Goal: Information Seeking & Learning: Check status

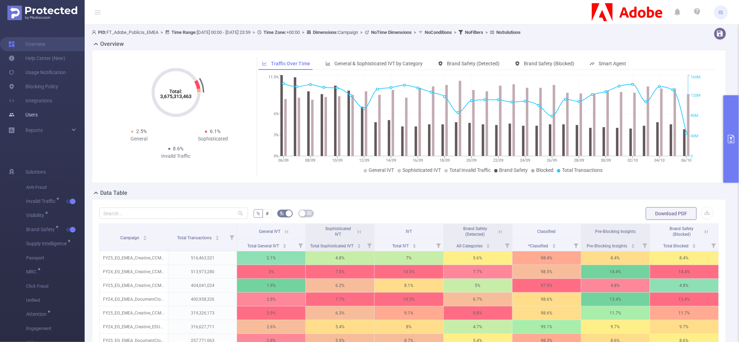
click at [38, 113] on link "Users" at bounding box center [22, 115] width 29 height 14
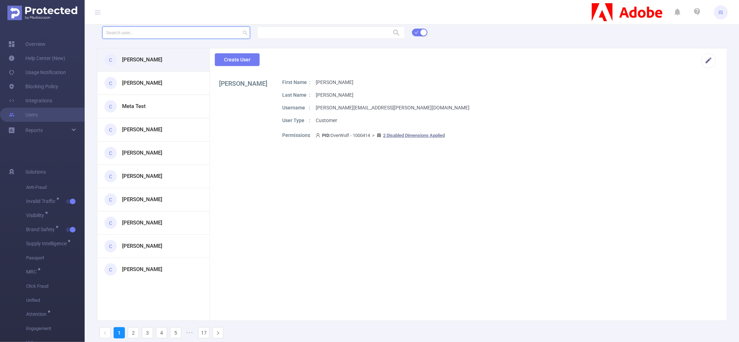
click at [158, 34] on input "text" at bounding box center [176, 32] width 148 height 12
paste input "[EMAIL_ADDRESS][DOMAIN_NAME]"
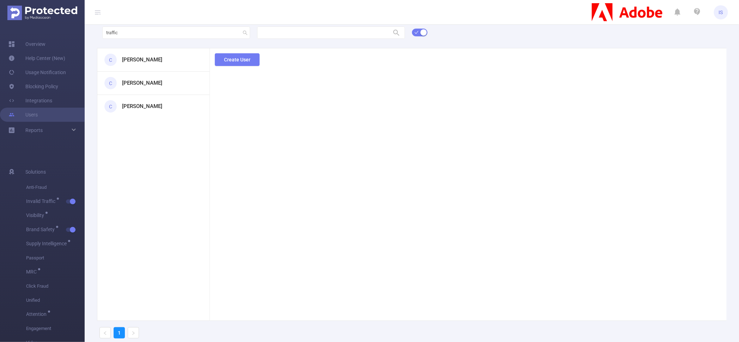
click at [146, 64] on div "C [PERSON_NAME]" at bounding box center [153, 59] width 112 height 23
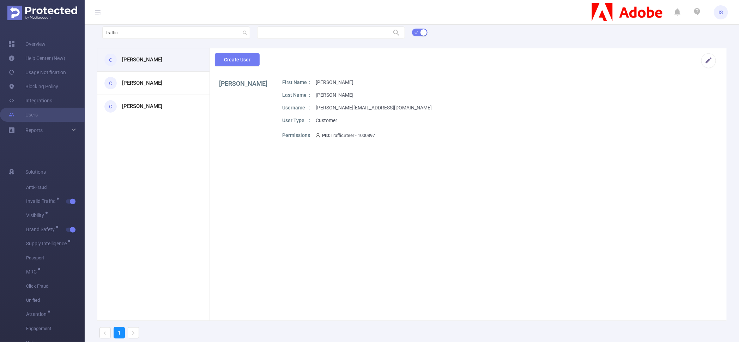
click at [143, 76] on div "C [PERSON_NAME]" at bounding box center [153, 83] width 112 height 23
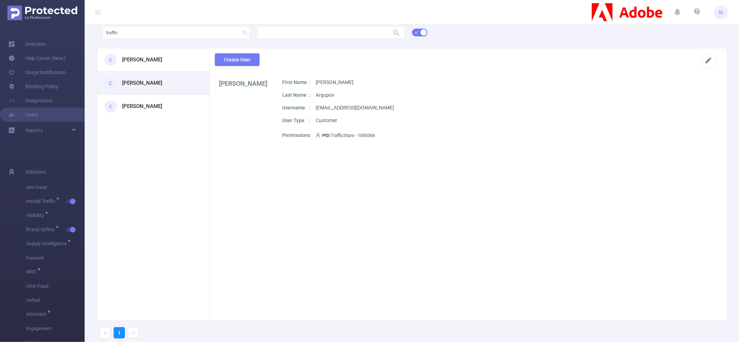
click at [139, 103] on h3 "[PERSON_NAME]" at bounding box center [142, 106] width 40 height 8
drag, startPoint x: 168, startPoint y: 37, endPoint x: 66, endPoint y: 42, distance: 101.4
click at [66, 42] on section "Overview Help Center (New) Usage Notification Blocking Policy Integrations User…" at bounding box center [369, 171] width 739 height 342
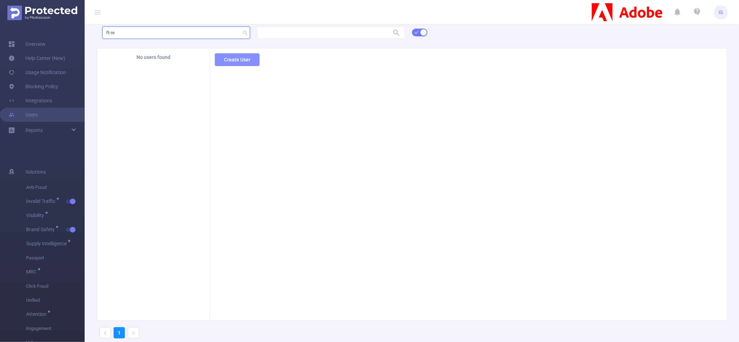
type input "ft-re"
click at [235, 63] on button "Create User" at bounding box center [237, 59] width 45 height 13
click at [46, 48] on link "Overview" at bounding box center [26, 44] width 37 height 14
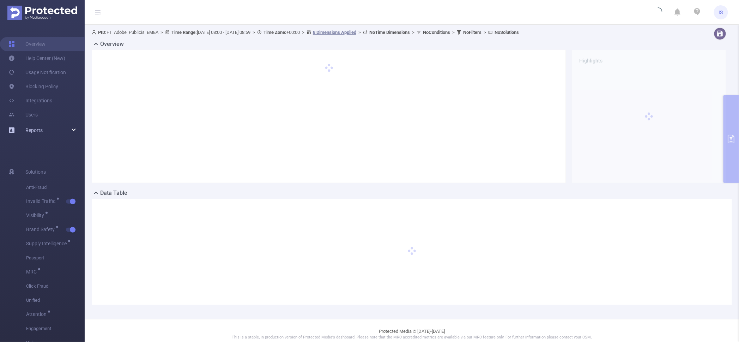
click at [69, 129] on div "Reports" at bounding box center [42, 130] width 85 height 14
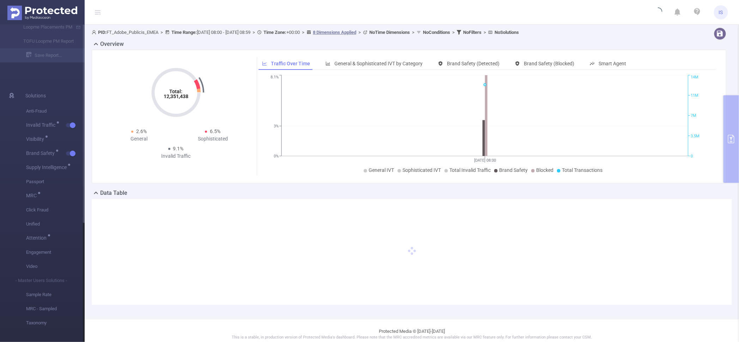
type input "[DATE] 08:00"
type input "[DATE] 08:59"
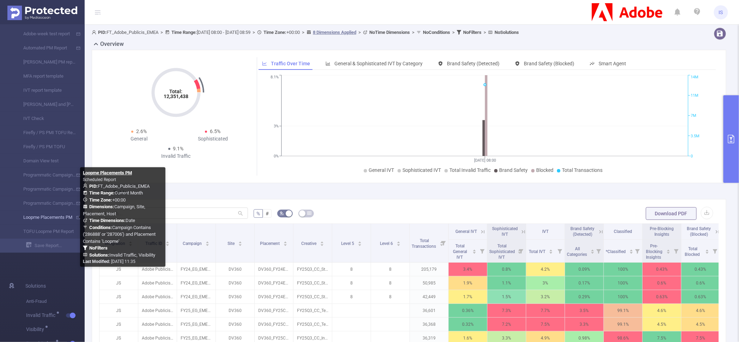
click at [44, 221] on link "Loopme Placements PM" at bounding box center [45, 217] width 62 height 14
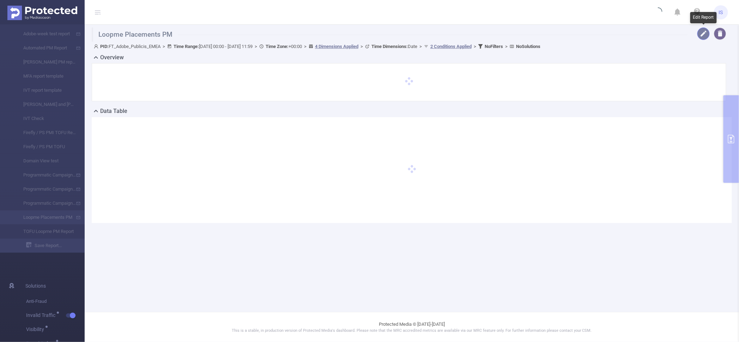
click at [705, 31] on button "button" at bounding box center [704, 34] width 12 height 12
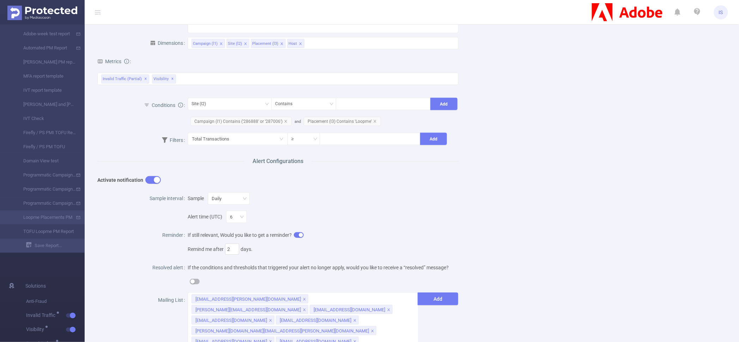
scroll to position [179, 0]
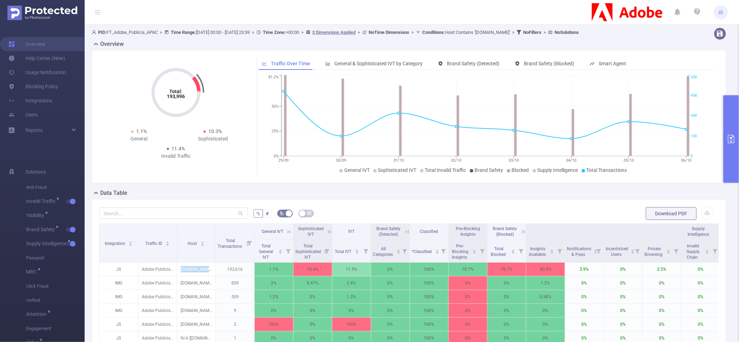
scroll to position [121, 0]
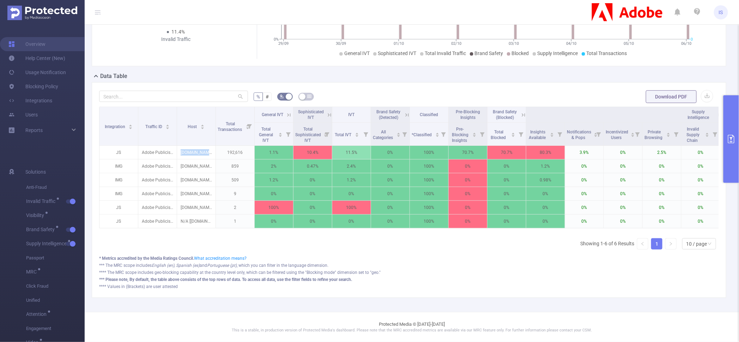
click at [734, 109] on button "primary" at bounding box center [732, 139] width 16 height 88
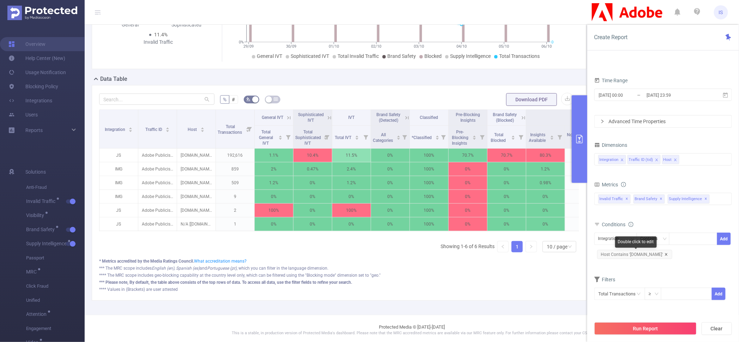
click at [665, 253] on icon "icon: close" at bounding box center [667, 255] width 4 height 4
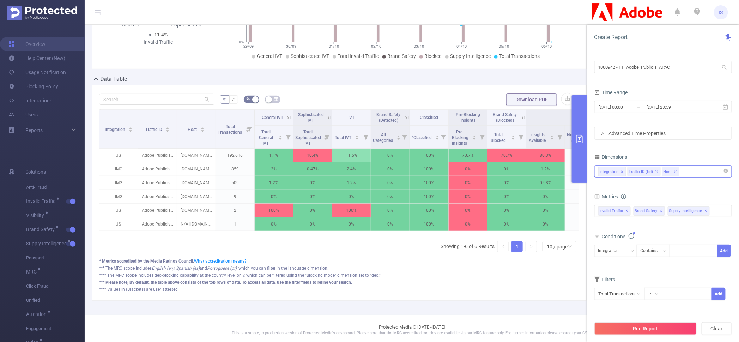
click at [676, 171] on icon "icon: close" at bounding box center [676, 172] width 4 height 4
click at [667, 105] on input "[DATE] 23:59" at bounding box center [674, 107] width 57 height 10
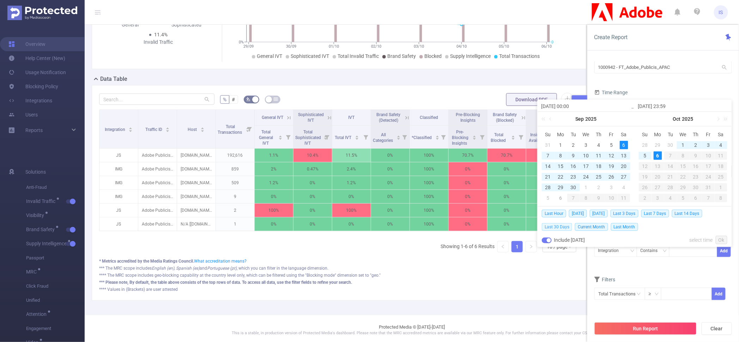
click at [561, 225] on span "Last 30 Days" at bounding box center [557, 227] width 30 height 8
type input "[DATE] 00:00"
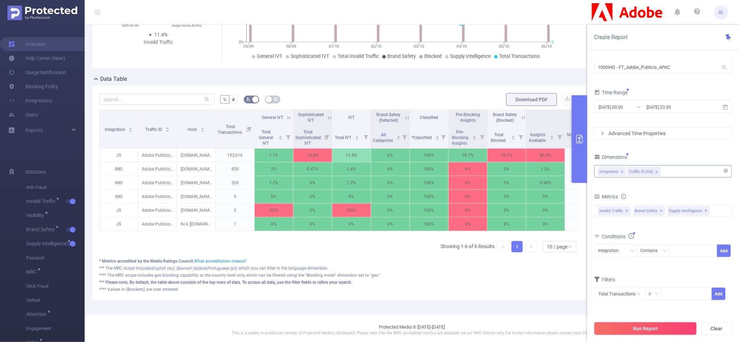
click at [664, 328] on button "Run Report" at bounding box center [646, 328] width 102 height 13
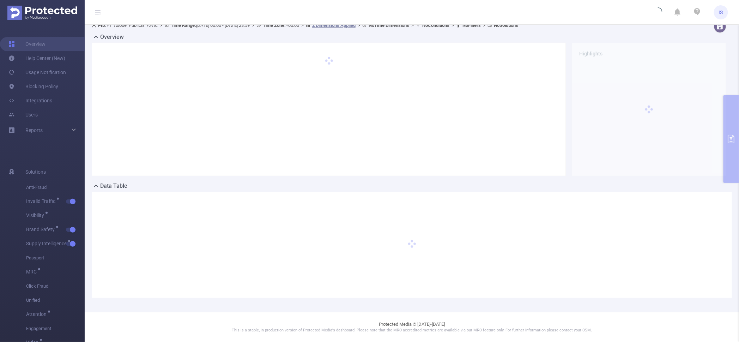
scroll to position [7, 0]
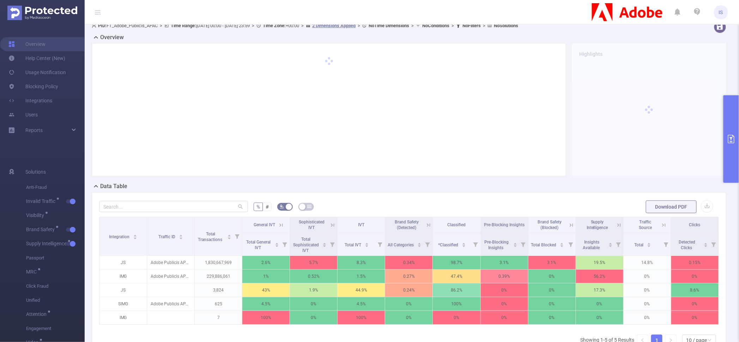
click at [570, 224] on icon at bounding box center [571, 224] width 3 height 3
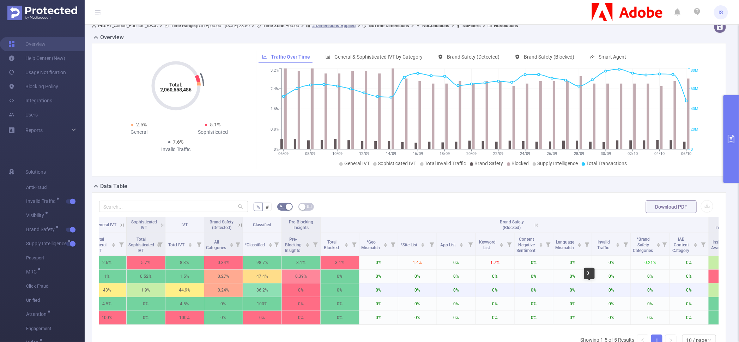
scroll to position [0, 128]
